Goal: Information Seeking & Learning: Learn about a topic

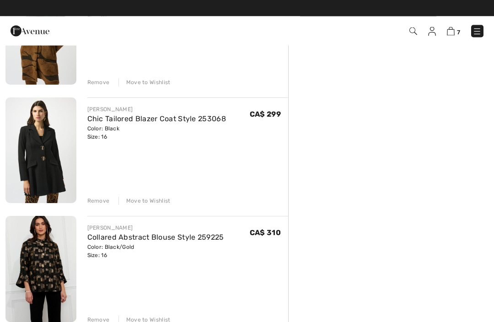
scroll to position [260, 0]
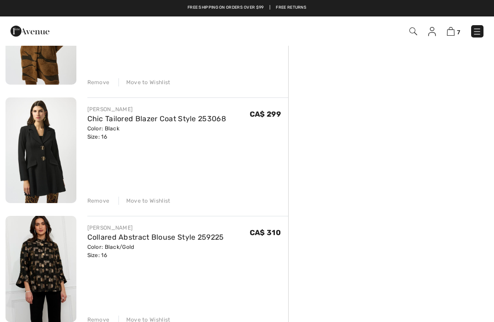
click at [131, 122] on link "Chic Tailored Blazer Coat Style 253068" at bounding box center [156, 118] width 139 height 9
click at [42, 145] on img at bounding box center [40, 150] width 71 height 106
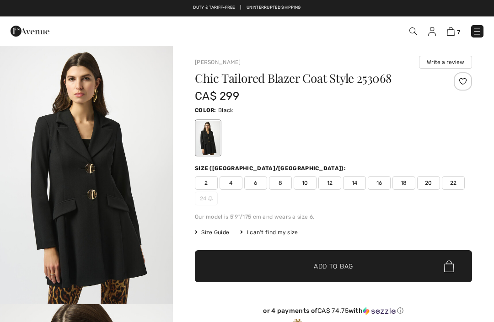
checkbox input "true"
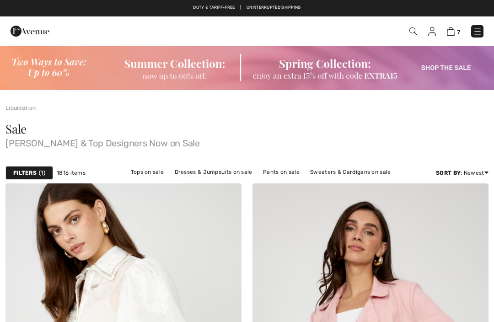
checkbox input "true"
click at [170, 68] on img at bounding box center [247, 67] width 494 height 45
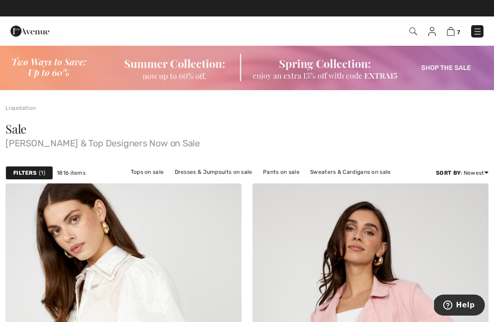
click at [174, 68] on img at bounding box center [247, 67] width 494 height 45
click at [476, 31] on img at bounding box center [477, 31] width 9 height 9
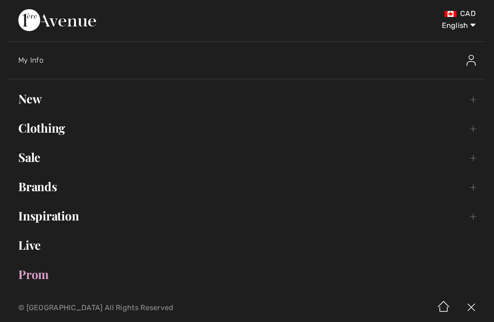
click at [34, 161] on link "Sale Toggle submenu" at bounding box center [247, 157] width 476 height 20
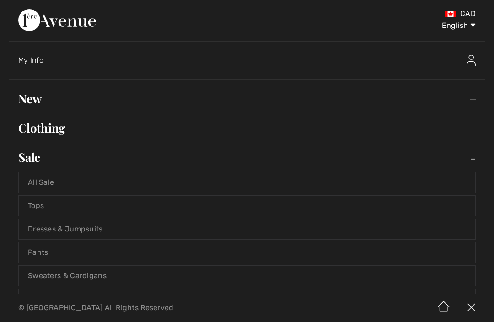
click at [38, 205] on link "Tops" at bounding box center [247, 206] width 457 height 20
click at [43, 209] on link "Tops" at bounding box center [247, 206] width 457 height 20
click at [40, 205] on link "Tops" at bounding box center [247, 206] width 457 height 20
click at [36, 209] on link "Tops" at bounding box center [247, 206] width 457 height 20
click at [41, 204] on link "Tops" at bounding box center [247, 206] width 457 height 20
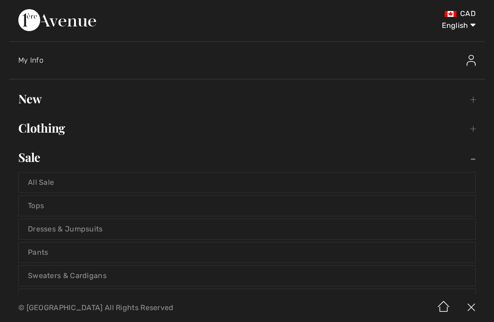
click at [43, 205] on link "Tops" at bounding box center [247, 206] width 457 height 20
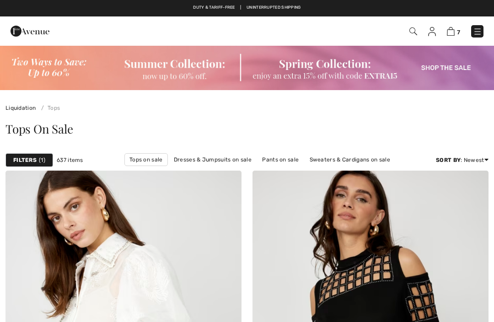
checkbox input "true"
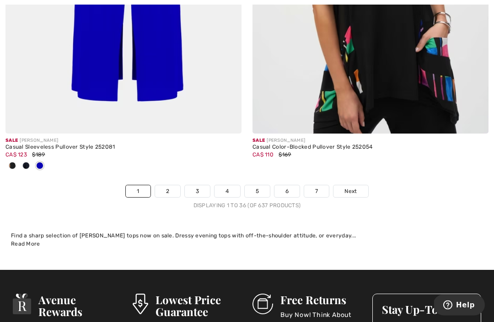
scroll to position [7371, 0]
click at [348, 187] on span "Next" at bounding box center [351, 191] width 12 height 8
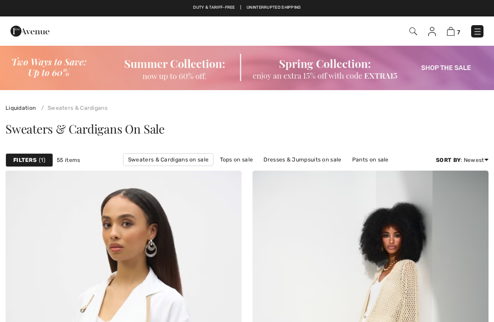
checkbox input "true"
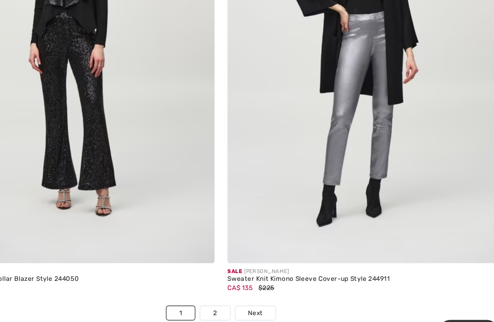
scroll to position [7214, 0]
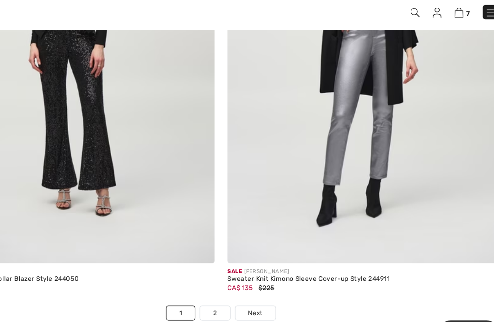
click at [270, 284] on span "Next" at bounding box center [276, 288] width 12 height 8
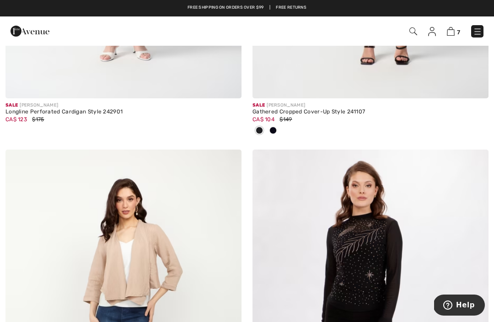
scroll to position [2871, 0]
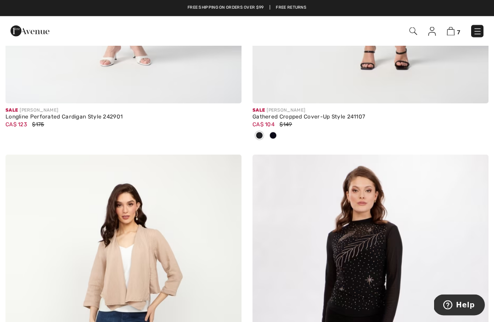
click at [477, 32] on img at bounding box center [477, 31] width 9 height 9
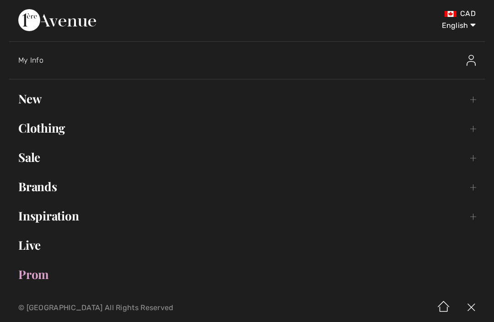
click at [32, 158] on link "Sale Toggle submenu" at bounding box center [247, 157] width 476 height 20
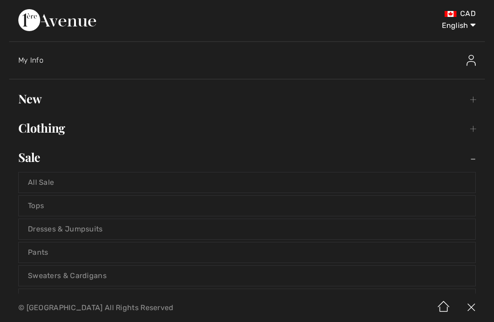
click at [39, 206] on link "Tops" at bounding box center [247, 206] width 457 height 20
click at [34, 205] on link "Tops" at bounding box center [247, 206] width 457 height 20
click at [38, 205] on link "Tops" at bounding box center [247, 206] width 457 height 20
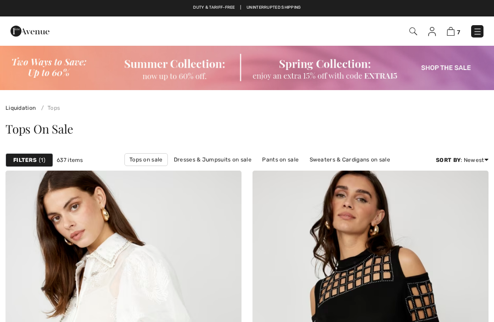
checkbox input "true"
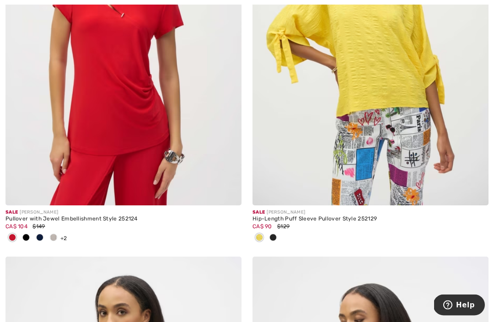
scroll to position [3954, 0]
click at [256, 240] on div at bounding box center [260, 238] width 14 height 15
click at [259, 235] on span at bounding box center [259, 237] width 7 height 7
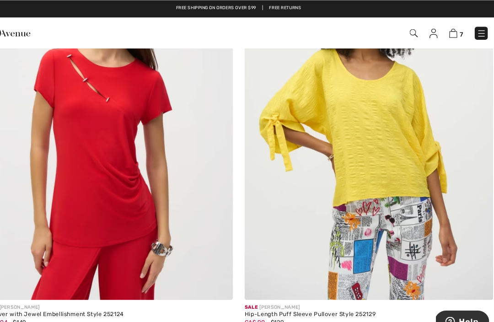
scroll to position [3875, 0]
click at [253, 289] on div "Sale [PERSON_NAME]" at bounding box center [371, 291] width 236 height 7
click at [333, 152] on img at bounding box center [371, 107] width 236 height 354
